Goal: Task Accomplishment & Management: Use online tool/utility

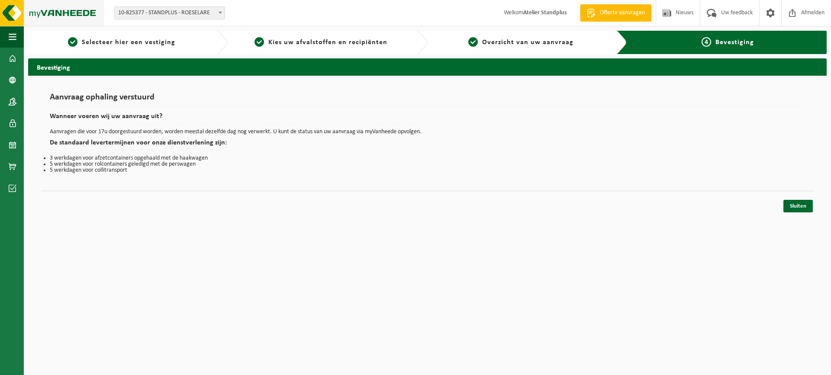
click at [14, 9] on img at bounding box center [52, 13] width 104 height 26
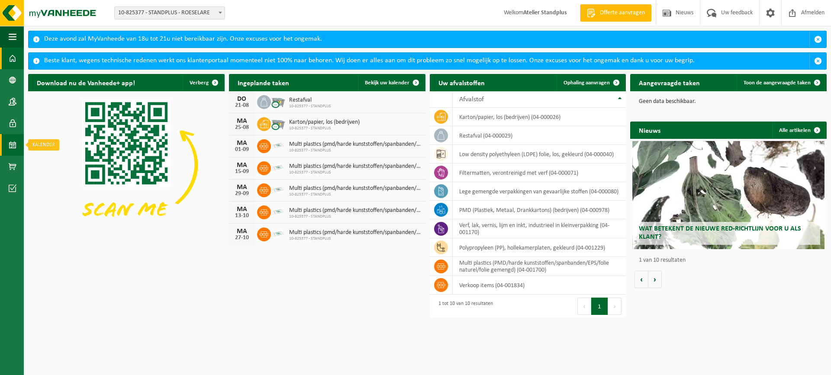
click at [18, 151] on link "Kalender" at bounding box center [12, 145] width 24 height 22
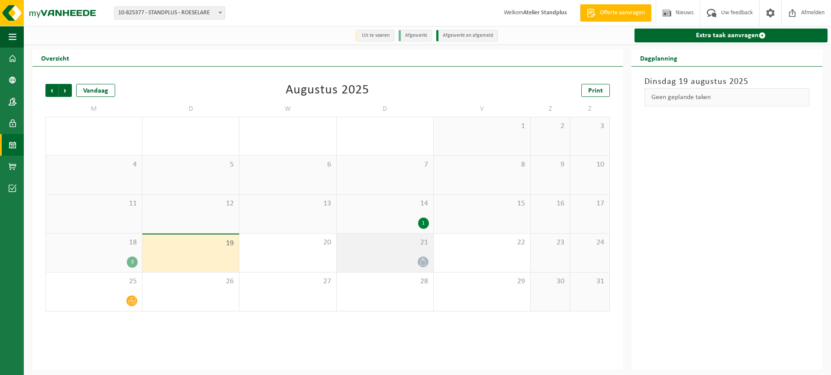
click at [390, 265] on div at bounding box center [385, 262] width 88 height 12
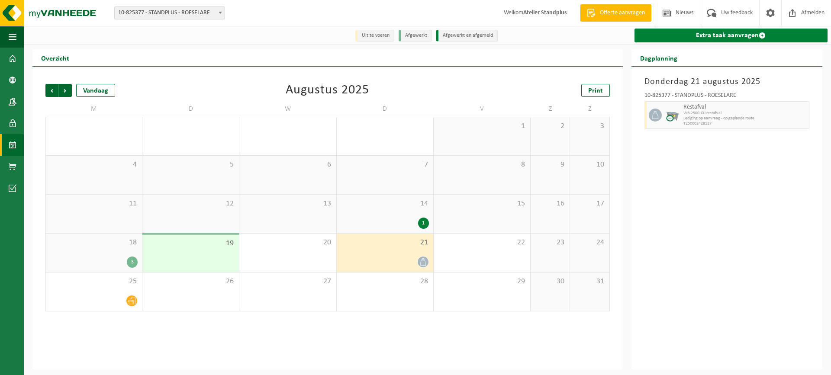
click at [689, 34] on link "Extra taak aanvragen" at bounding box center [731, 36] width 193 height 14
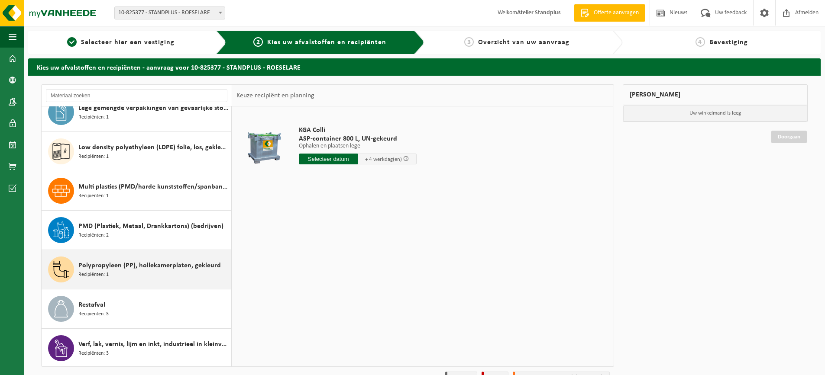
scroll to position [94, 0]
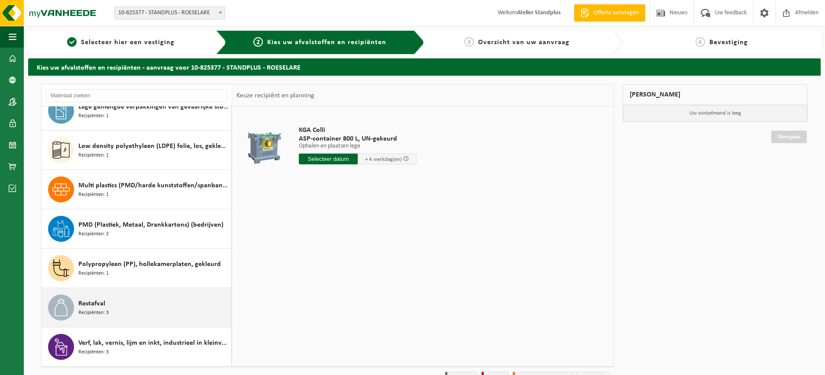
click at [151, 306] on div "Restafval Recipiënten: 3" at bounding box center [153, 308] width 151 height 26
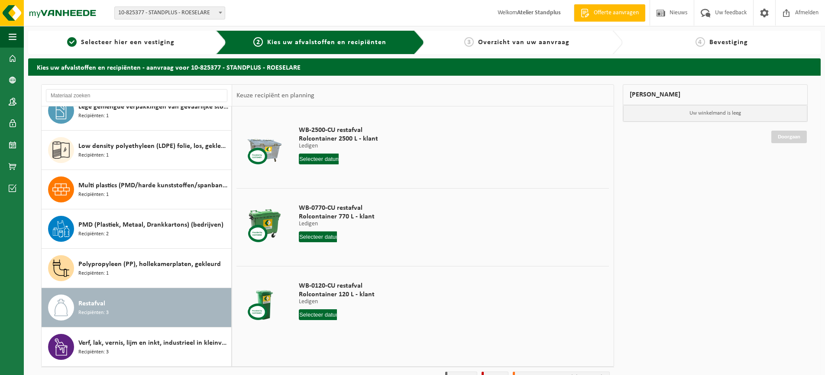
click at [325, 240] on input "text" at bounding box center [318, 237] width 38 height 11
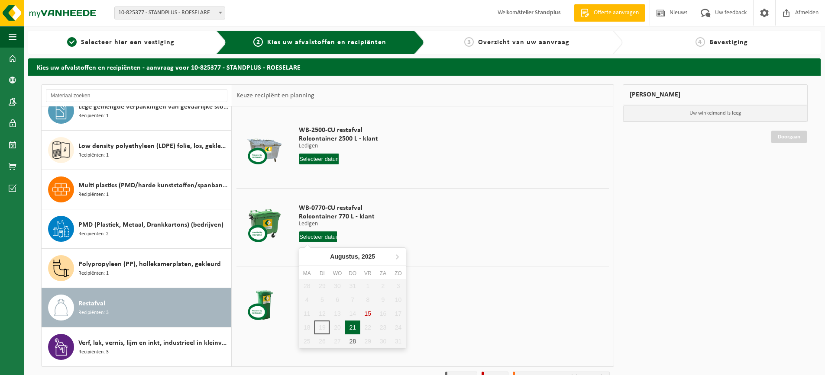
click at [350, 325] on div "21" at bounding box center [352, 328] width 15 height 14
type input "Van [DATE]"
type input "2025-08-21"
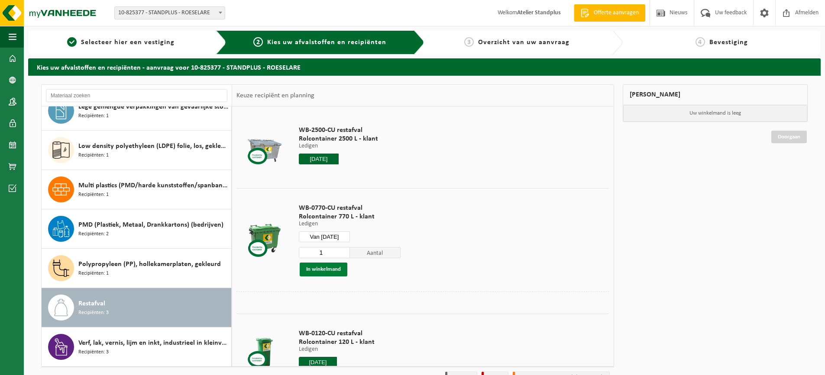
click at [331, 265] on button "In winkelmand" at bounding box center [324, 270] width 48 height 14
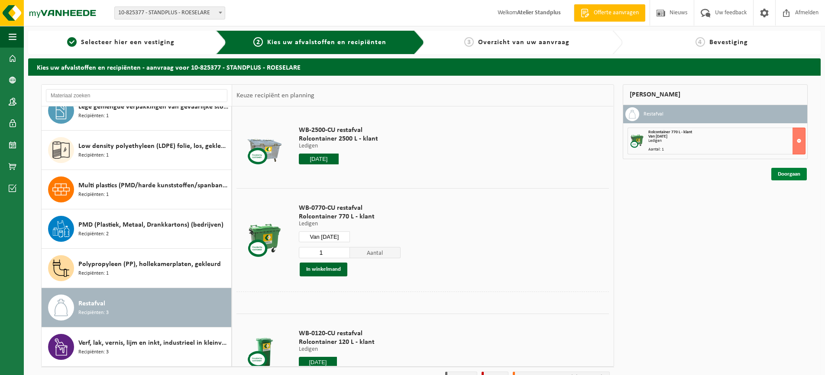
click at [801, 174] on link "Doorgaan" at bounding box center [788, 174] width 35 height 13
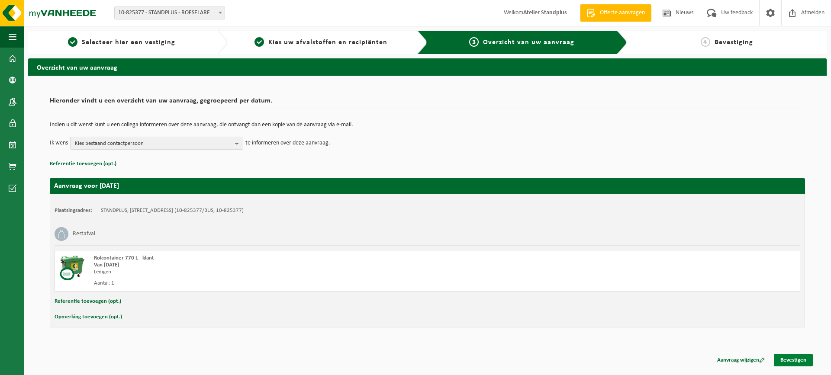
click at [796, 359] on link "Bevestigen" at bounding box center [793, 360] width 39 height 13
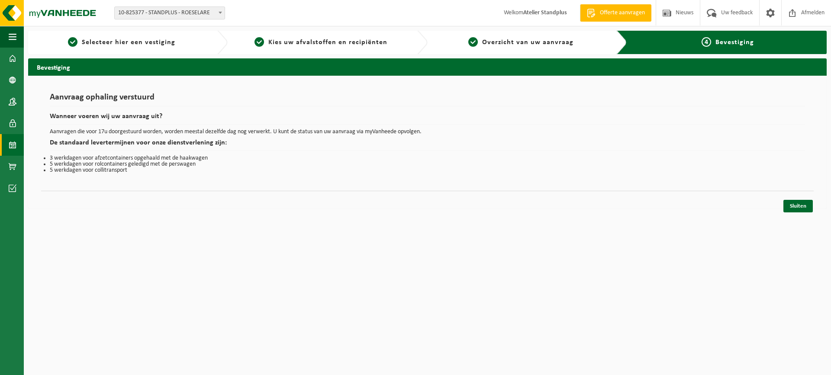
click at [19, 146] on link "Kalender" at bounding box center [12, 145] width 24 height 22
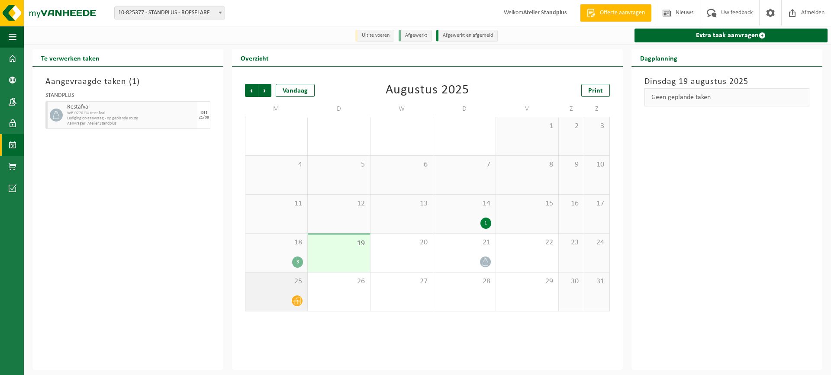
click at [299, 306] on span at bounding box center [297, 301] width 11 height 11
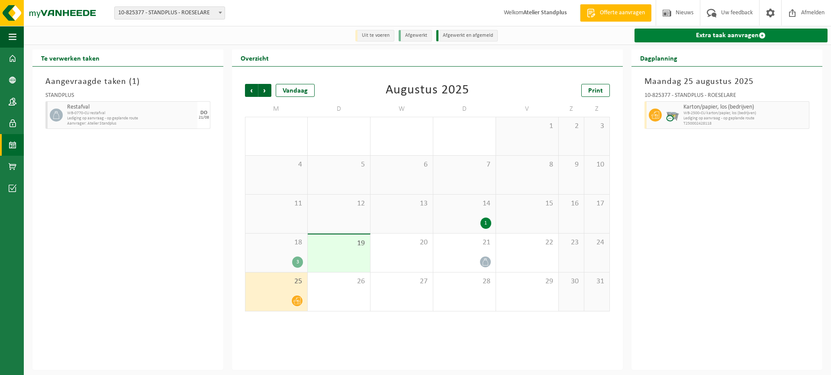
click at [669, 41] on link "Extra taak aanvragen" at bounding box center [731, 36] width 193 height 14
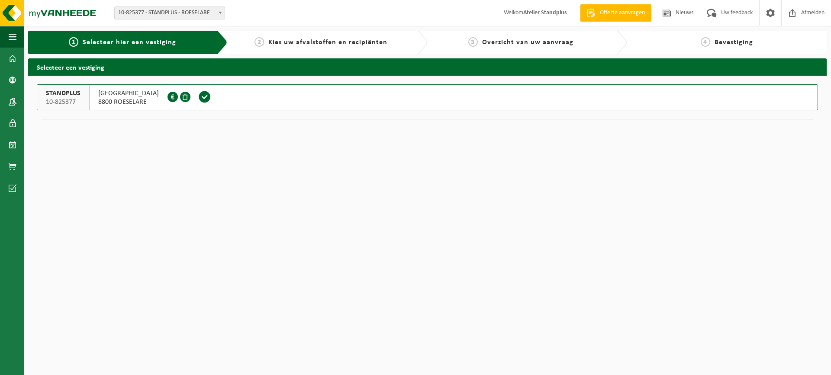
click at [206, 96] on span at bounding box center [204, 96] width 13 height 13
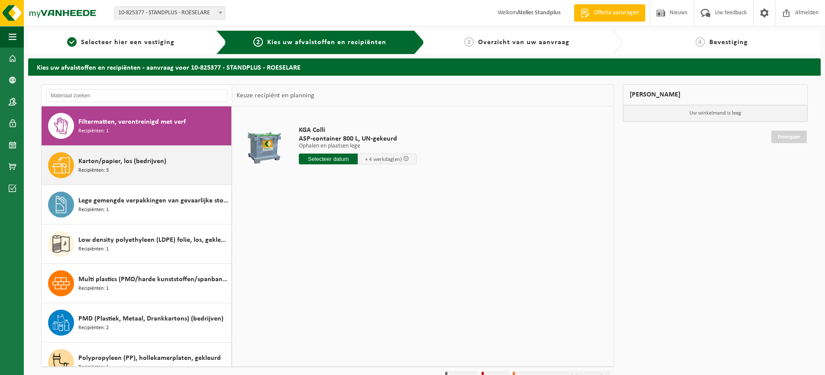
click at [158, 176] on div "Karton/papier, los (bedrijven) Recipiënten: 3" at bounding box center [153, 165] width 151 height 26
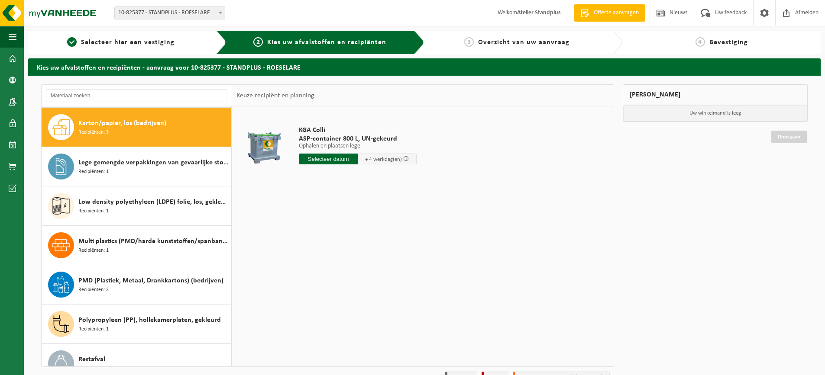
scroll to position [39, 0]
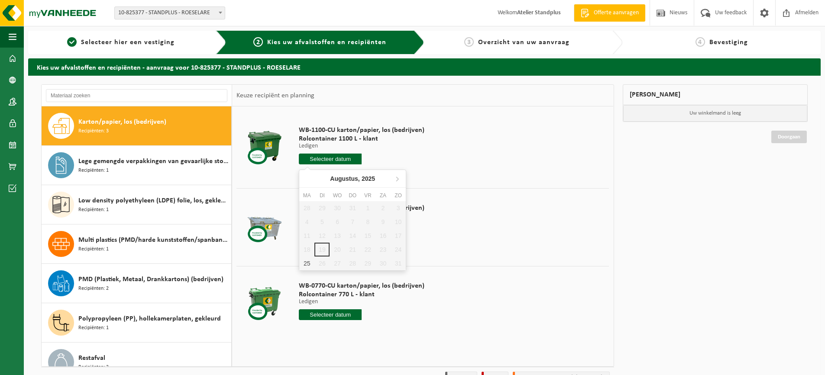
click at [325, 160] on input "text" at bounding box center [330, 159] width 63 height 11
click at [307, 266] on div "25" at bounding box center [306, 264] width 15 height 14
type input "Van [DATE]"
type input "[DATE]"
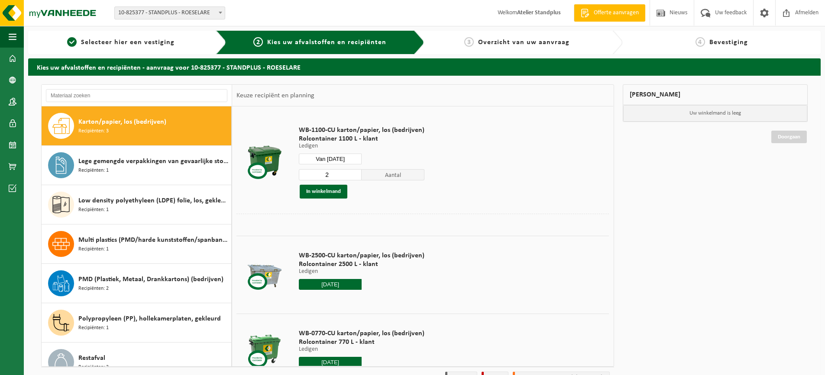
click at [352, 172] on input "2" at bounding box center [330, 174] width 63 height 11
click at [352, 172] on input "3" at bounding box center [330, 174] width 63 height 11
click at [352, 172] on input "4" at bounding box center [330, 174] width 63 height 11
type input "3"
click at [351, 177] on input "3" at bounding box center [330, 174] width 63 height 11
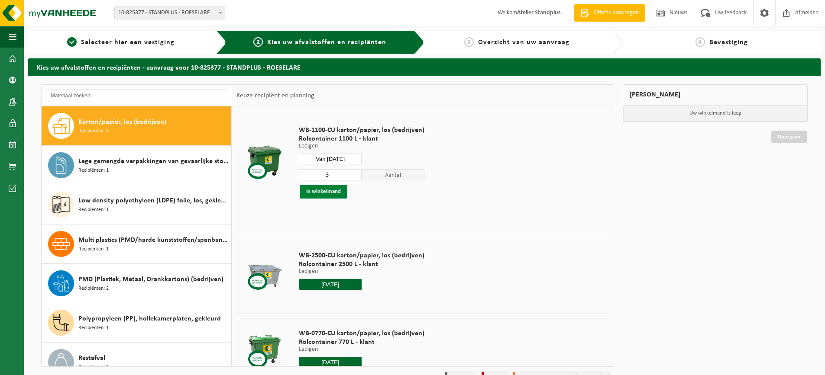
click at [321, 194] on button "In winkelmand" at bounding box center [324, 192] width 48 height 14
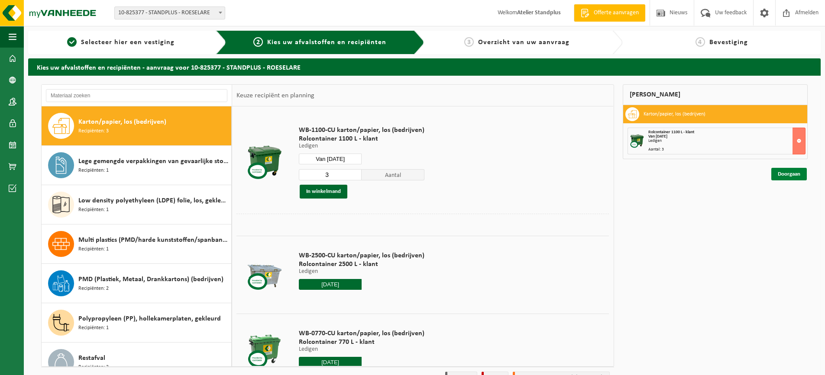
click at [784, 173] on link "Doorgaan" at bounding box center [788, 174] width 35 height 13
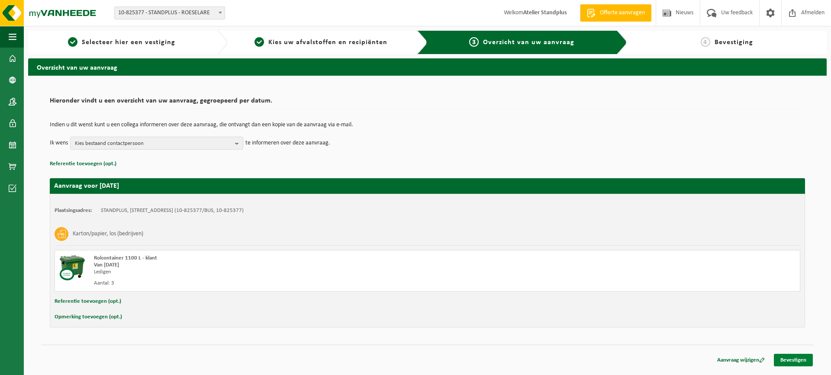
click at [792, 355] on link "Bevestigen" at bounding box center [793, 360] width 39 height 13
